Goal: Information Seeking & Learning: Learn about a topic

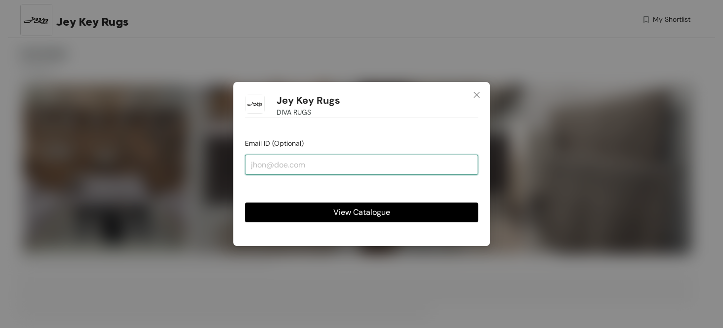
click at [327, 162] on input "email" at bounding box center [361, 164] width 233 height 20
drag, startPoint x: 327, startPoint y: 161, endPoint x: 320, endPoint y: 161, distance: 6.9
click at [320, 161] on input "email" at bounding box center [361, 164] width 233 height 20
type input "[EMAIL_ADDRESS][DOMAIN_NAME]"
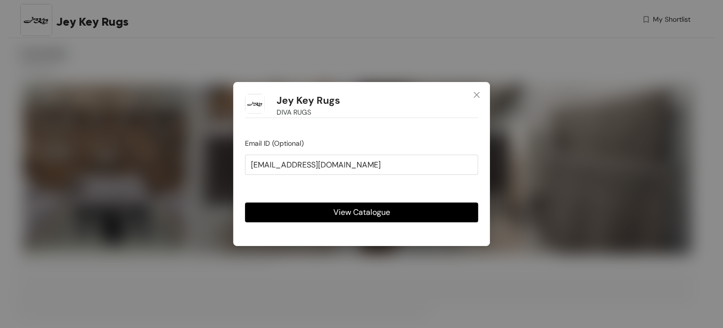
click at [341, 211] on span "View Catalogue" at bounding box center [361, 212] width 57 height 12
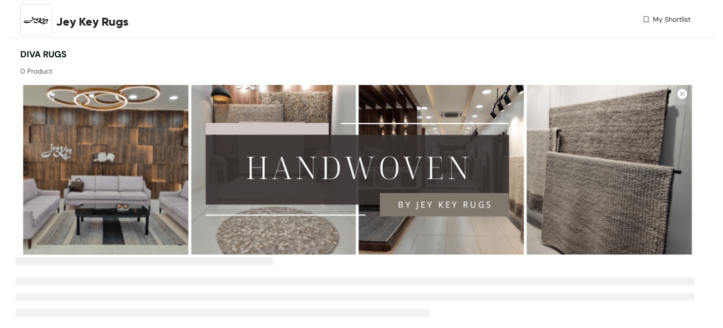
click at [271, 138] on img at bounding box center [357, 169] width 674 height 175
click at [161, 161] on img at bounding box center [357, 169] width 674 height 175
click at [162, 160] on img at bounding box center [357, 169] width 674 height 175
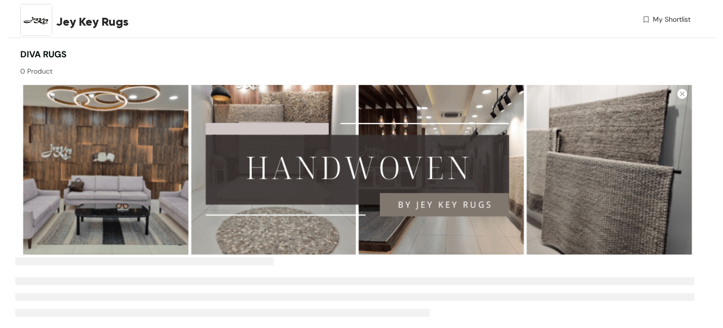
click at [325, 131] on img at bounding box center [357, 169] width 674 height 175
drag, startPoint x: 325, startPoint y: 131, endPoint x: 321, endPoint y: 158, distance: 26.9
click at [324, 133] on img at bounding box center [357, 169] width 674 height 175
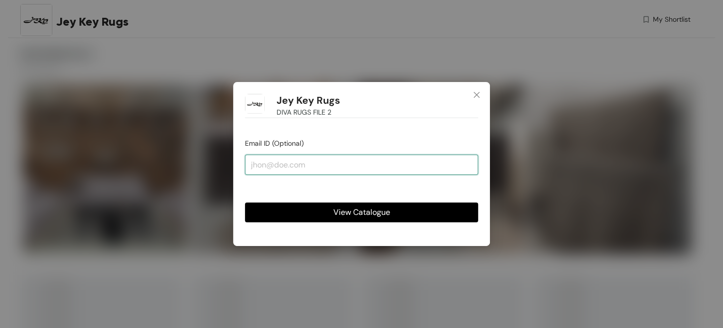
click at [340, 166] on input "email" at bounding box center [361, 164] width 233 height 20
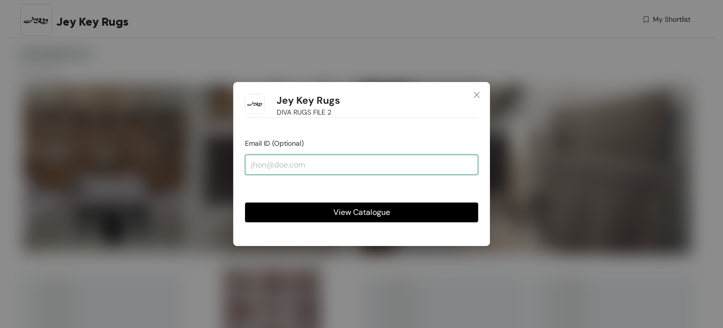
type input "[EMAIL_ADDRESS][DOMAIN_NAME]"
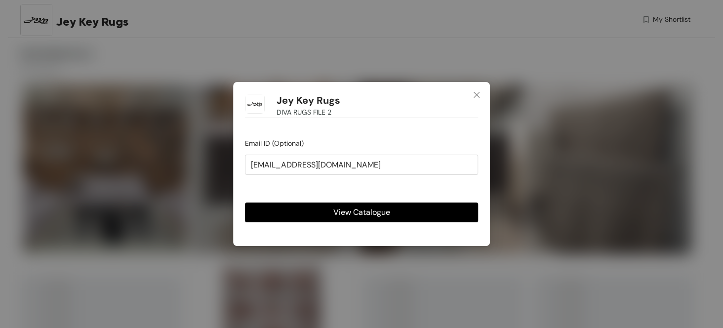
click at [354, 213] on span "View Catalogue" at bounding box center [361, 212] width 57 height 12
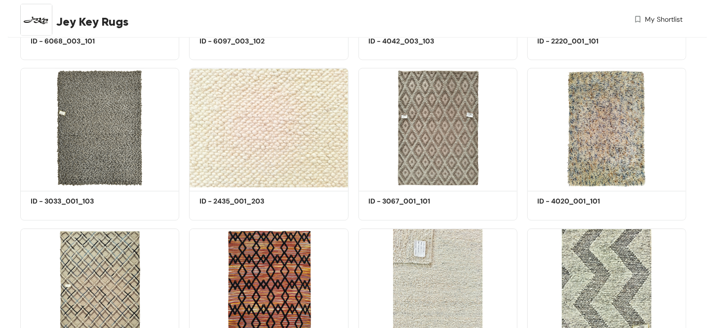
scroll to position [3010, 0]
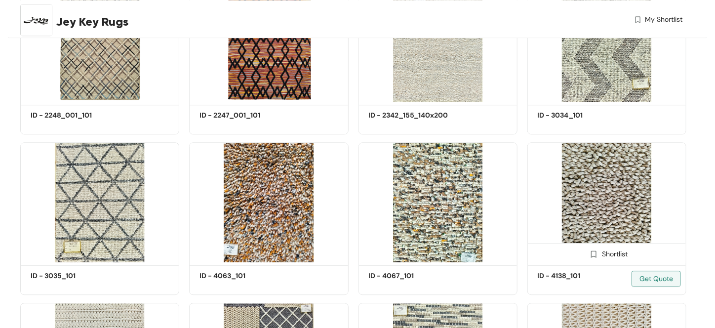
click at [629, 209] on img at bounding box center [606, 202] width 159 height 120
